Goal: Find specific page/section: Find specific page/section

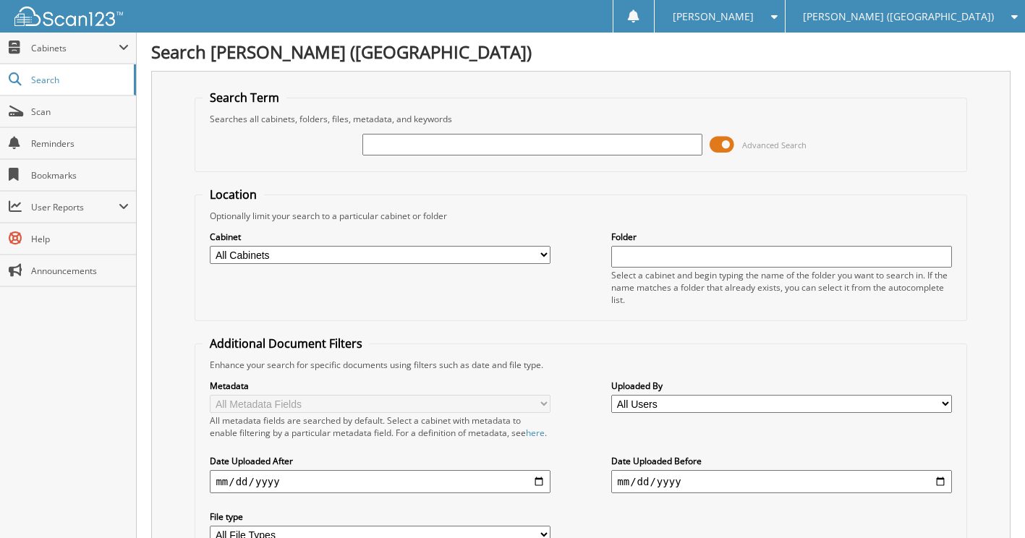
click at [540, 148] on input "text" at bounding box center [532, 145] width 340 height 22
type input "6098892"
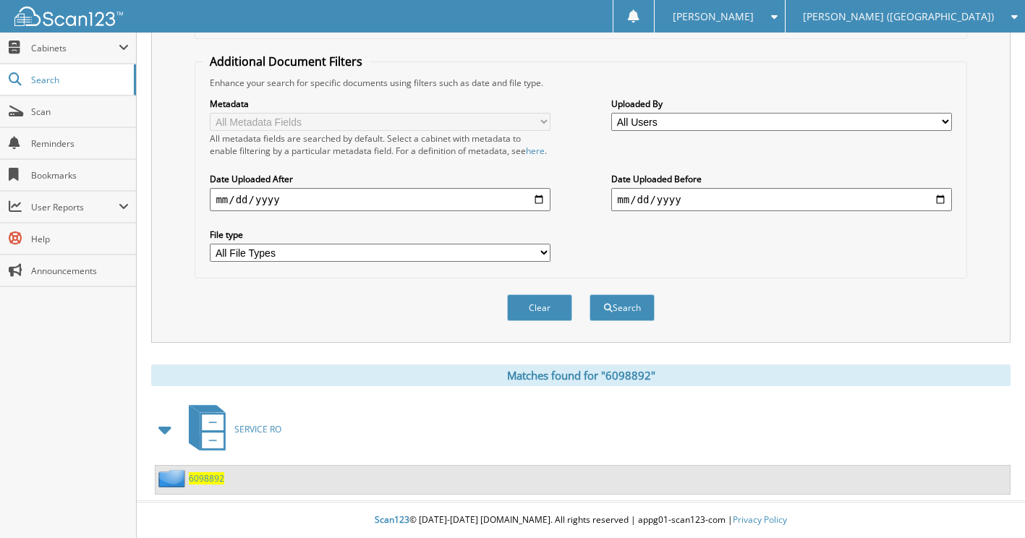
scroll to position [295, 0]
click at [201, 477] on span "6098892" at bounding box center [206, 478] width 35 height 12
